Goal: Check status: Check status

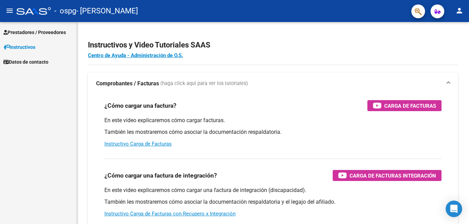
click at [25, 33] on span "Prestadores / Proveedores" at bounding box center [34, 33] width 63 height 8
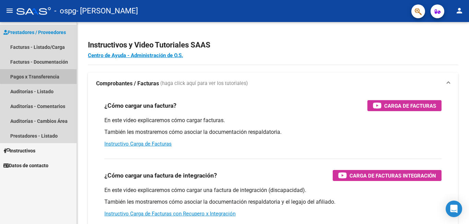
click at [46, 75] on link "Pagos x Transferencia" at bounding box center [38, 76] width 77 height 15
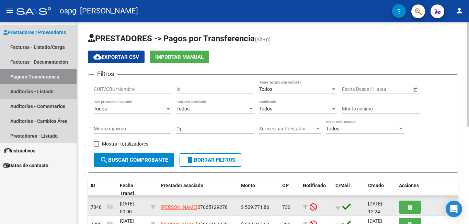
drag, startPoint x: 27, startPoint y: 105, endPoint x: 111, endPoint y: 214, distance: 138.1
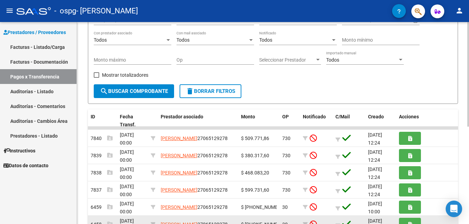
scroll to position [137, 0]
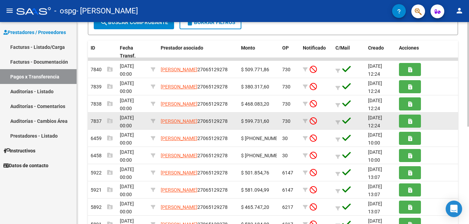
click at [440, 124] on div at bounding box center [427, 120] width 56 height 13
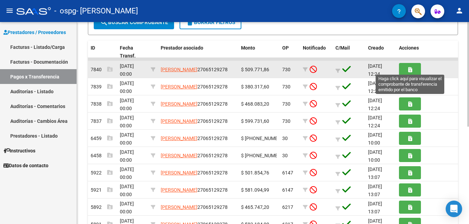
click at [410, 71] on icon "button" at bounding box center [410, 69] width 4 height 5
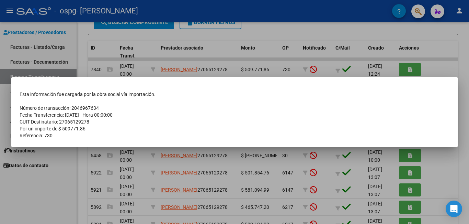
click at [444, 68] on div at bounding box center [234, 112] width 469 height 224
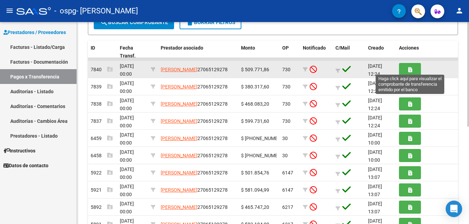
click at [410, 72] on span "button" at bounding box center [410, 69] width 4 height 6
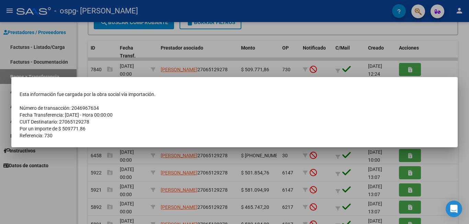
click at [410, 72] on div at bounding box center [234, 112] width 469 height 224
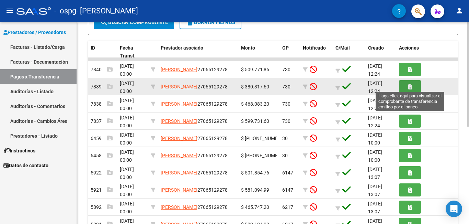
click at [411, 86] on icon "button" at bounding box center [410, 86] width 4 height 5
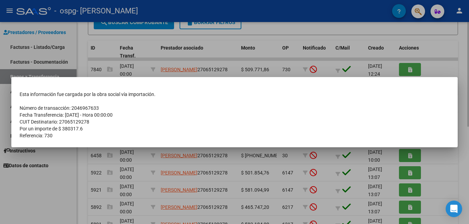
click at [411, 86] on mat-dialog-content "Esta información fue cargada por la obra social vía importación. Número de tran…" at bounding box center [234, 112] width 446 height 54
click at [427, 72] on div at bounding box center [234, 112] width 469 height 224
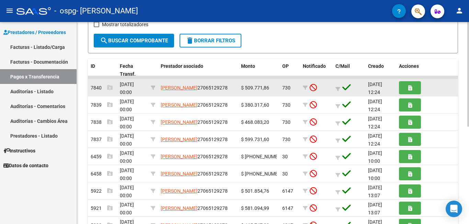
scroll to position [85, 0]
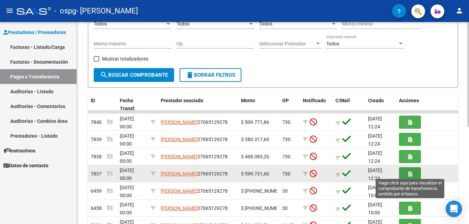
click at [409, 173] on icon "button" at bounding box center [410, 173] width 4 height 5
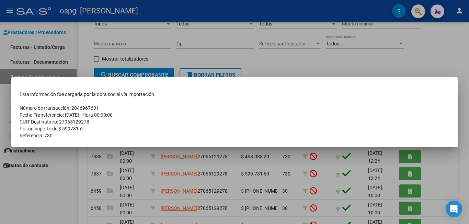
click at [409, 173] on div at bounding box center [234, 112] width 469 height 224
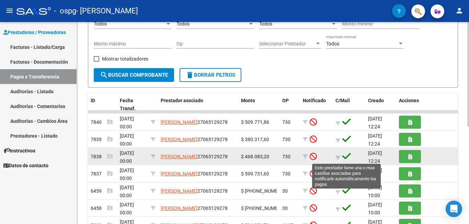
click at [347, 157] on icon at bounding box center [346, 156] width 9 height 10
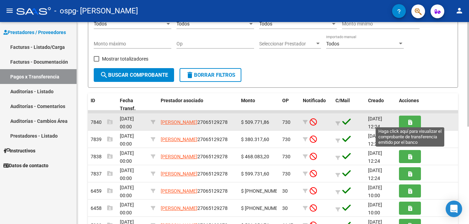
click at [410, 116] on button "button" at bounding box center [410, 121] width 22 height 13
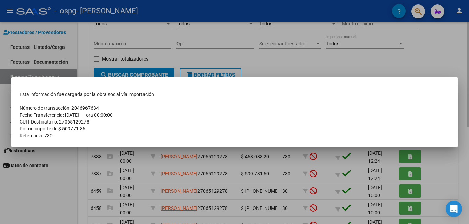
click at [410, 117] on td "Fecha Transferencia: [DATE] - Hora 00:00:00" at bounding box center [235, 114] width 430 height 7
click at [435, 55] on div at bounding box center [234, 112] width 469 height 224
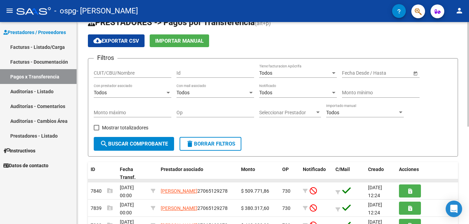
scroll to position [0, 0]
